Goal: Transaction & Acquisition: Obtain resource

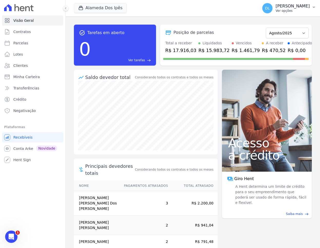
click at [271, 7] on div "DL Davi Lucas Novaes Ver opções" at bounding box center [285, 8] width 47 height 10
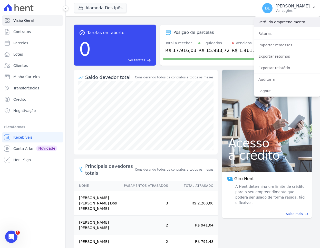
click at [272, 24] on link "Perfil do empreendimento" at bounding box center [287, 21] width 66 height 9
click at [29, 66] on link "Clientes" at bounding box center [32, 66] width 61 height 10
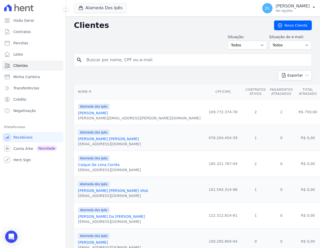
click at [202, 109] on td "109.772.374-78" at bounding box center [222, 112] width 41 height 26
copy tr "109.772.374-78"
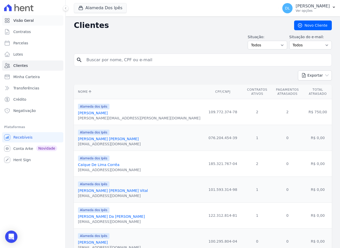
click at [28, 19] on span "Visão Geral" at bounding box center [23, 20] width 21 height 5
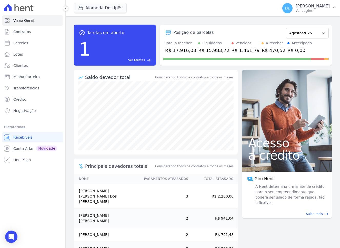
click at [143, 62] on span "Ver tarefas" at bounding box center [136, 60] width 17 height 5
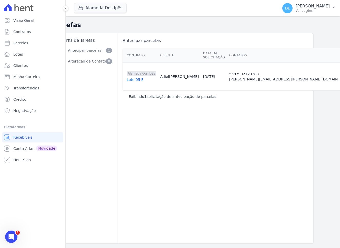
scroll to position [0, 31]
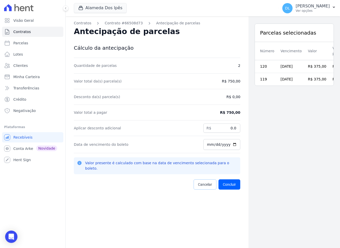
click at [202, 182] on span "Cancelar" at bounding box center [205, 184] width 14 height 5
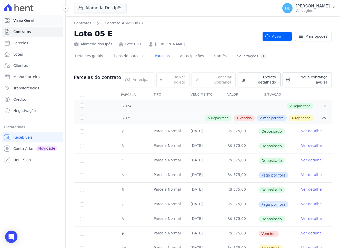
click at [23, 21] on span "Visão Geral" at bounding box center [23, 20] width 21 height 5
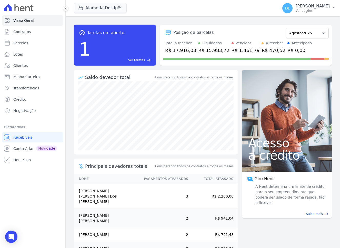
click at [143, 58] on span "Ver tarefas" at bounding box center [136, 60] width 17 height 5
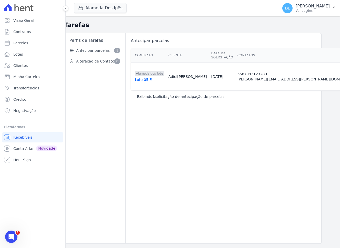
scroll to position [0, 31]
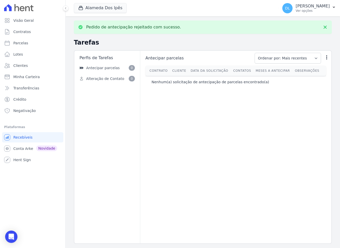
click at [190, 36] on div "Pedido de antecipação rejeitado com sucesso. Tarefas Perfis de Tarefas Antecipa…" at bounding box center [203, 132] width 274 height 232
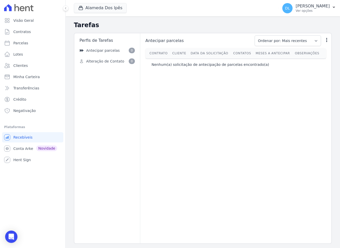
click at [35, 26] on ul "Visão Geral Contratos Parcelas Lotes Clientes Minha Carteira Transferências Cré…" at bounding box center [32, 65] width 61 height 101
click at [35, 30] on link "Contratos" at bounding box center [32, 32] width 61 height 10
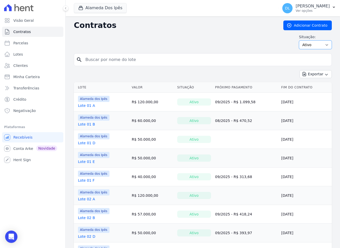
click at [319, 48] on select "Ativo Todos Pausado Distratado Rascunho Expirado Encerrado" at bounding box center [315, 45] width 33 height 9
select select "draft"
click at [301, 41] on select "Ativo Todos Pausado Distratado Rascunho Expirado Encerrado" at bounding box center [315, 45] width 33 height 9
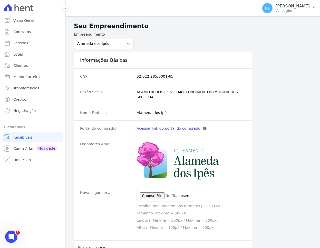
click at [166, 129] on link "Acessar link do portal do comprador" at bounding box center [168, 128] width 65 height 5
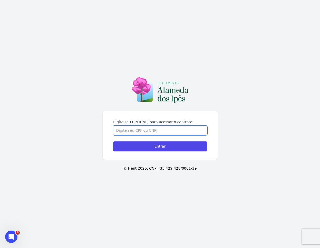
click at [144, 131] on input "Digite seu CPF/CNPJ para acessar o contrato" at bounding box center [160, 131] width 94 height 10
paste input "109.772.374-78"
type input "109.772.374-78"
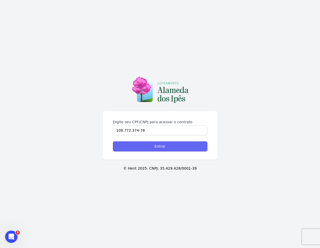
click at [147, 148] on input "Entrar" at bounding box center [160, 147] width 94 height 10
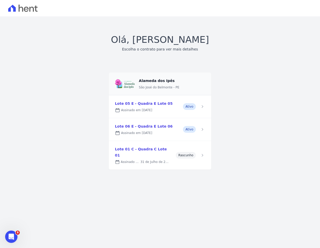
click at [165, 110] on link at bounding box center [160, 106] width 103 height 23
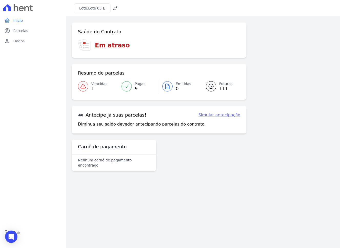
click at [207, 116] on link "Simular antecipação" at bounding box center [219, 115] width 42 height 6
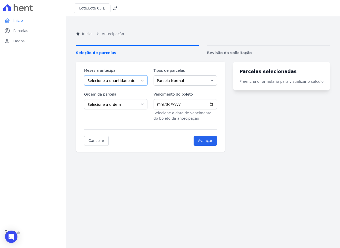
click at [139, 82] on select "Selecione a quantidade de meses a antecipar 1 2 3 4 5 6 7 8 9 10 11 12 13 14 15…" at bounding box center [115, 80] width 63 height 10
select select "2"
click at [84, 75] on select "Selecione a quantidade de meses a antecipar 1 2 3 4 5 6 7 8 9 10 11 12 13 14 15…" at bounding box center [115, 80] width 63 height 10
click at [125, 108] on select "Selecione a ordem Últimas parcelas Primeiras parcelas" at bounding box center [115, 104] width 63 height 10
select select "ending"
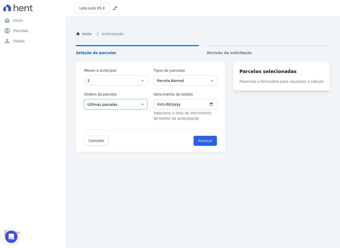
click at [84, 99] on select "Selecione a ordem Últimas parcelas Primeiras parcelas" at bounding box center [115, 104] width 63 height 10
click at [217, 104] on input "Vencimento do boleto" at bounding box center [185, 104] width 63 height 10
type input "2025-08-28"
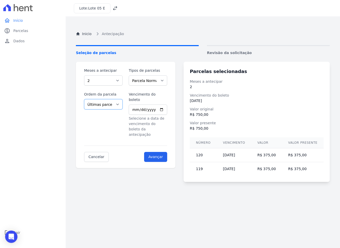
click at [98, 107] on select "Selecione a ordem Últimas parcelas Primeiras parcelas" at bounding box center [103, 104] width 38 height 10
click at [160, 152] on input "Avançar" at bounding box center [155, 157] width 23 height 10
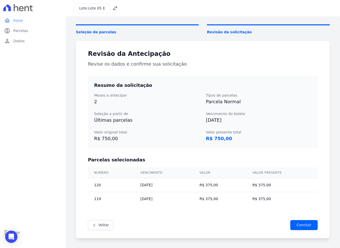
scroll to position [29, 0]
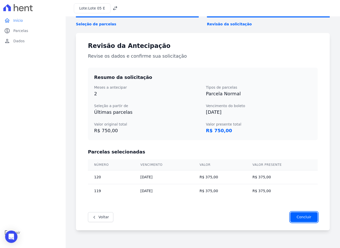
click at [302, 218] on input "Concluir" at bounding box center [303, 217] width 27 height 10
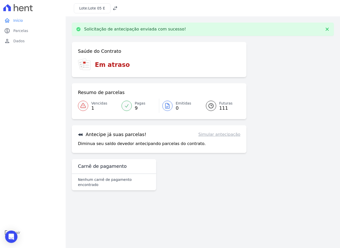
click at [223, 142] on div "Diminua seu saldo devedor antecipando parcelas do contrato. Simular antecipação" at bounding box center [159, 144] width 162 height 6
click at [215, 134] on link "Simular antecipação" at bounding box center [219, 135] width 42 height 6
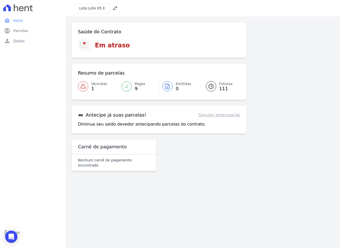
click at [202, 170] on div "Solicitação de antecipação enviada com sucesso! Confirme os seus contatos Email…" at bounding box center [203, 98] width 274 height 165
click at [113, 10] on icon at bounding box center [115, 8] width 5 height 5
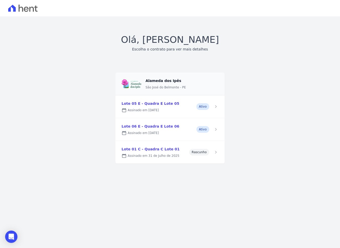
click at [169, 151] on link at bounding box center [169, 152] width 109 height 23
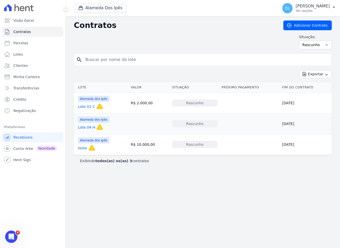
click at [89, 127] on link "Lote 04 H" at bounding box center [86, 127] width 17 height 5
click at [90, 108] on link "Lote 01 C" at bounding box center [86, 106] width 17 height 5
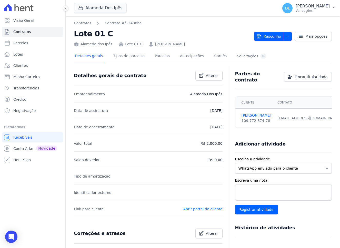
click at [289, 36] on icon "button" at bounding box center [288, 36] width 4 height 4
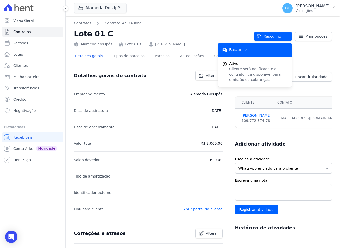
drag, startPoint x: 233, startPoint y: 28, endPoint x: 269, endPoint y: 35, distance: 36.8
click at [233, 28] on h2 "Lote 01 C" at bounding box center [162, 34] width 176 height 12
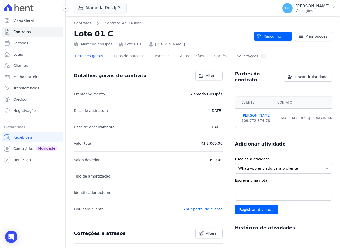
click at [318, 30] on div "Rascunho [GEOGRAPHIC_DATA] Ativo Cliente será notificado e o contrato fica disp…" at bounding box center [293, 34] width 78 height 14
click at [318, 32] on link "Mais opções" at bounding box center [313, 36] width 37 height 9
click at [224, 43] on div "Alameda dos Ipês Lote 01 C [PERSON_NAME]" at bounding box center [162, 43] width 176 height 7
